Goal: Navigation & Orientation: Go to known website

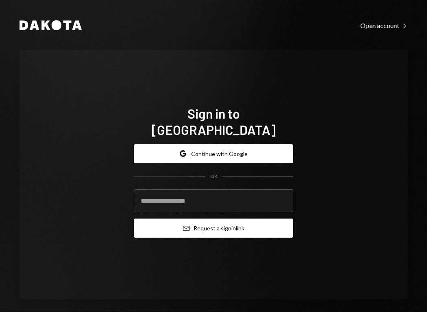
type input "**********"
click at [210, 224] on button "Email Request a sign in link" at bounding box center [213, 228] width 159 height 19
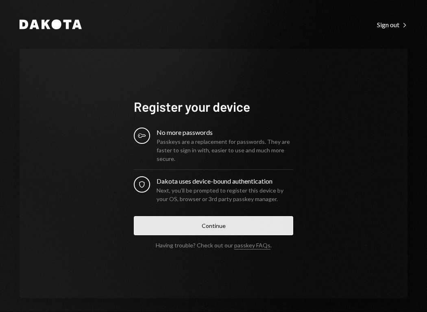
click at [223, 222] on button "Continue" at bounding box center [213, 225] width 159 height 19
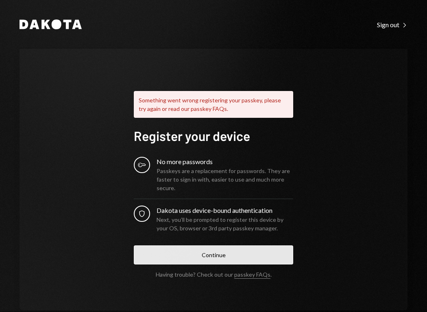
click at [207, 260] on button "Continue" at bounding box center [213, 255] width 159 height 19
